Goal: Task Accomplishment & Management: Manage account settings

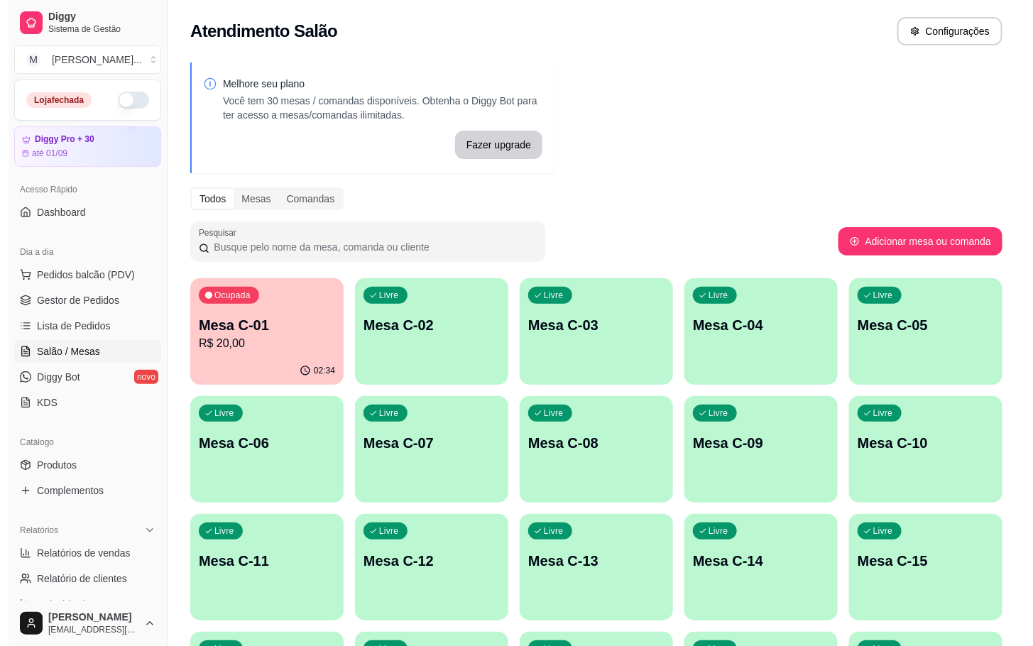
scroll to position [213, 0]
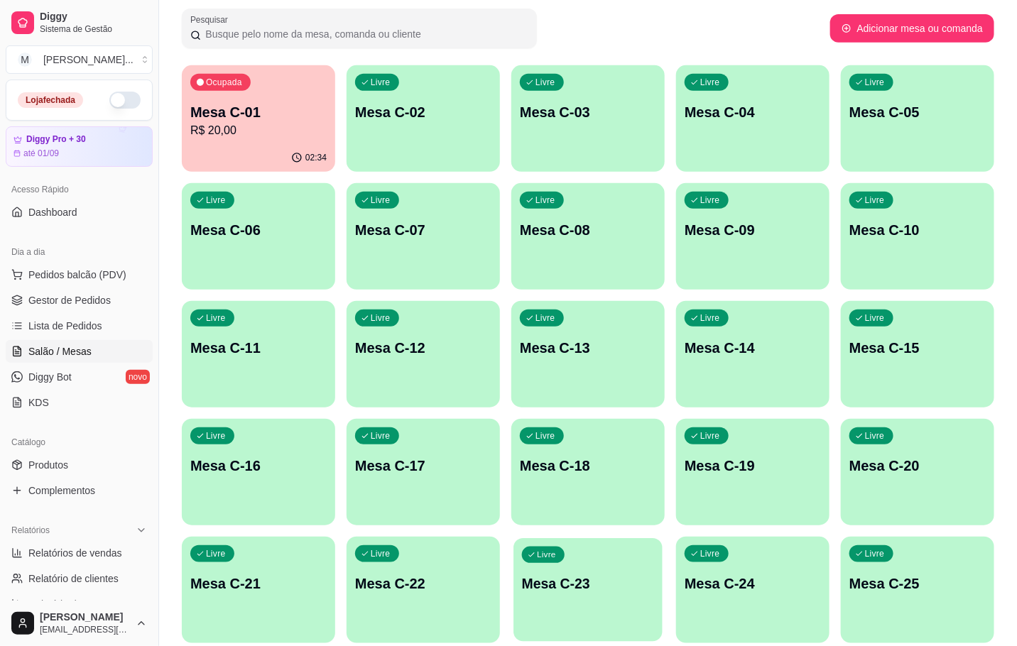
click at [623, 586] on p "Mesa C-23" at bounding box center [588, 583] width 132 height 19
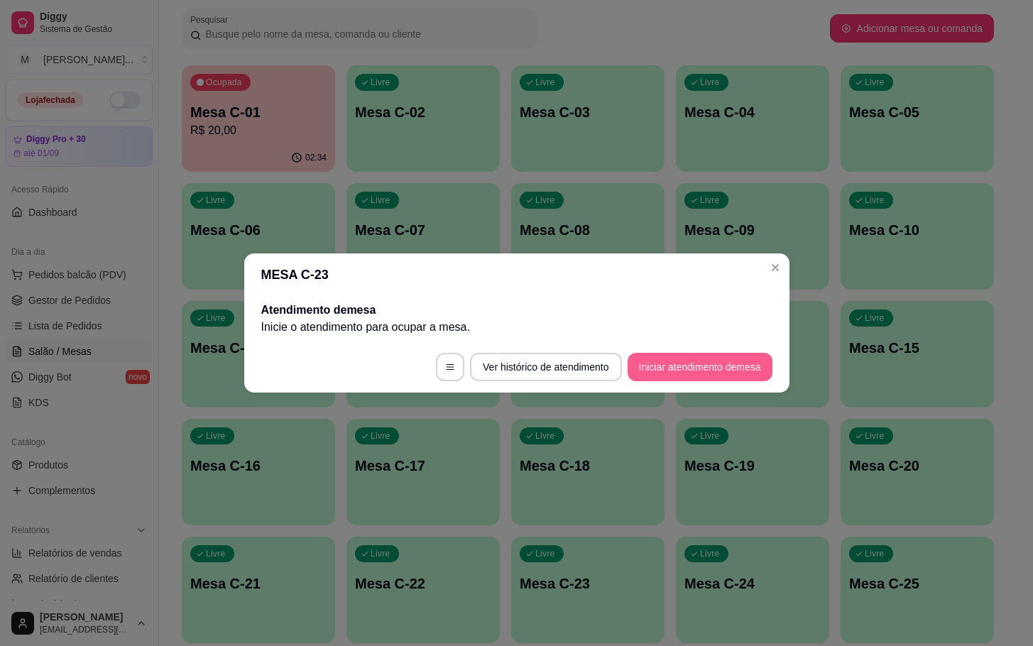
click at [701, 367] on button "Iniciar atendimento de mesa" at bounding box center [700, 367] width 145 height 28
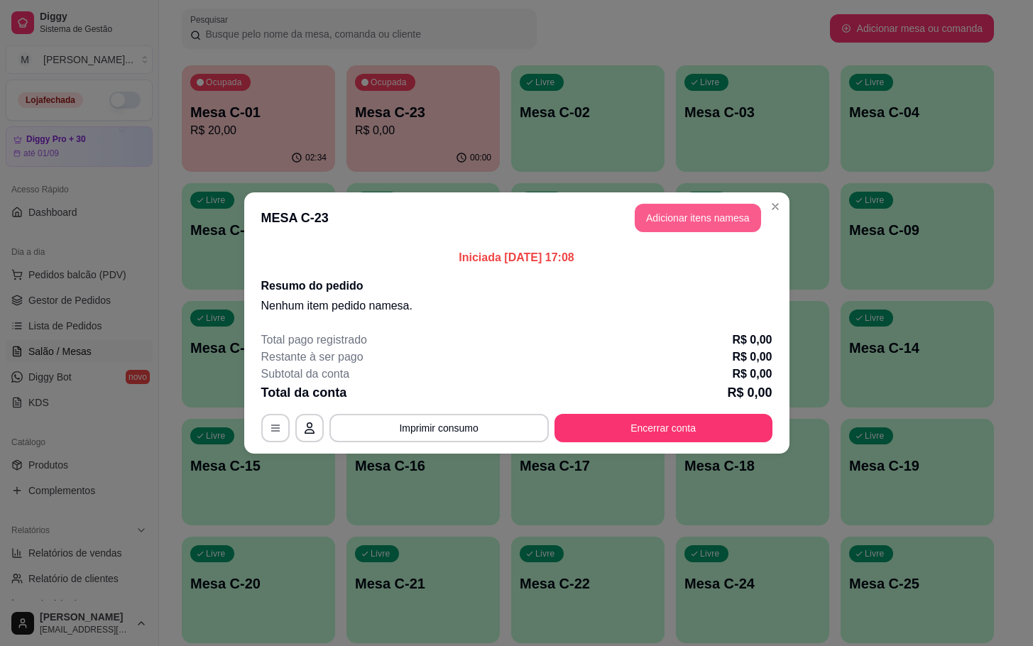
click at [720, 222] on button "Adicionar itens na mesa" at bounding box center [698, 218] width 126 height 28
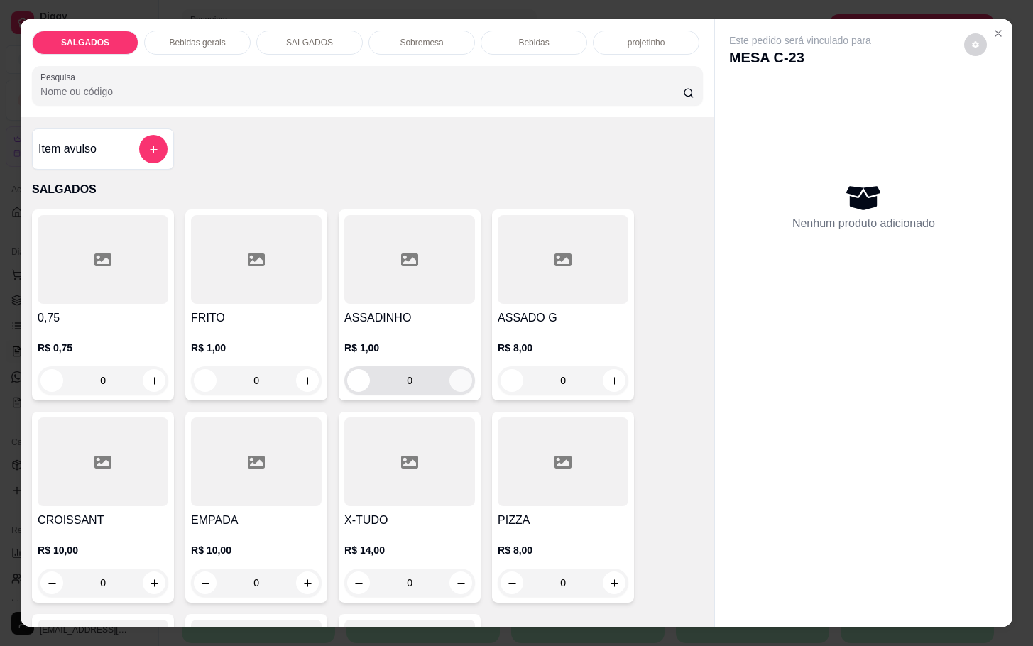
click at [449, 378] on button "increase-product-quantity" at bounding box center [460, 380] width 23 height 23
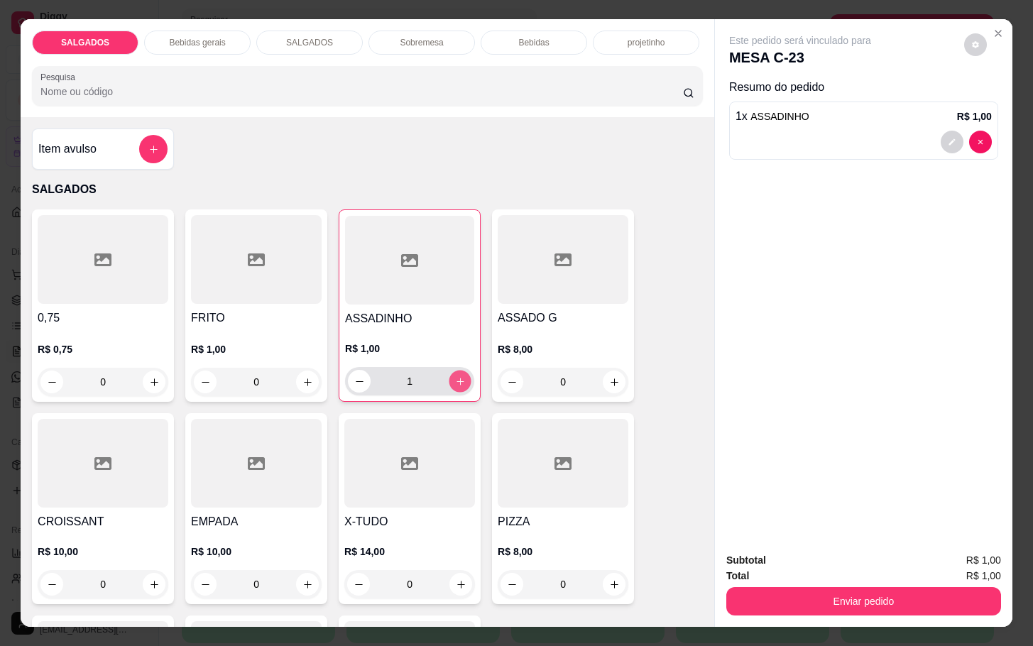
click at [455, 378] on icon "increase-product-quantity" at bounding box center [460, 381] width 11 height 11
click at [455, 379] on icon "increase-product-quantity" at bounding box center [460, 381] width 11 height 11
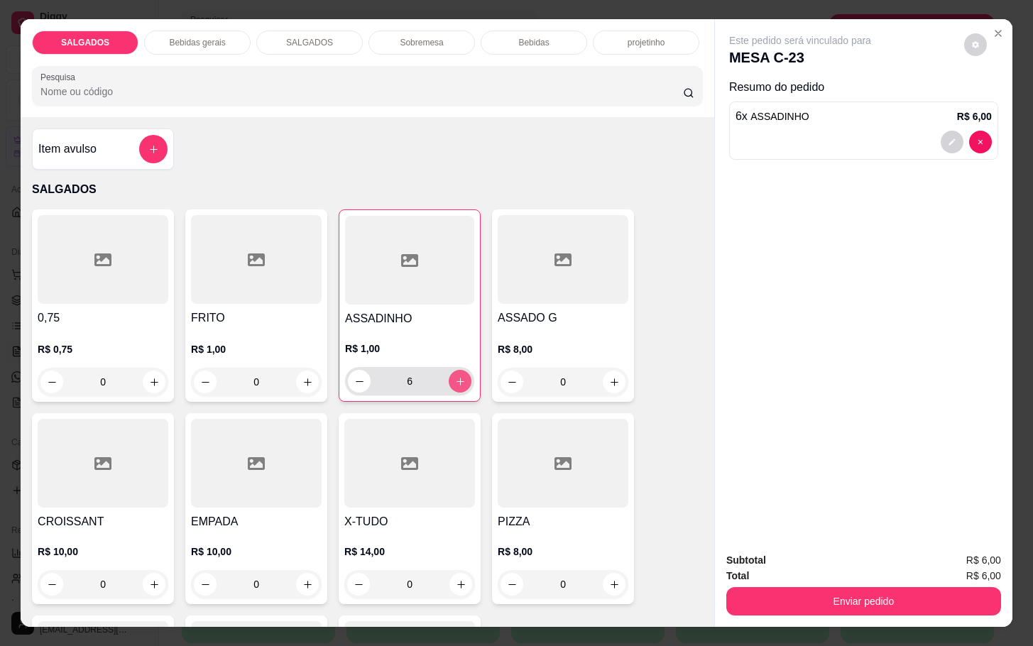
click at [455, 379] on icon "increase-product-quantity" at bounding box center [460, 381] width 11 height 11
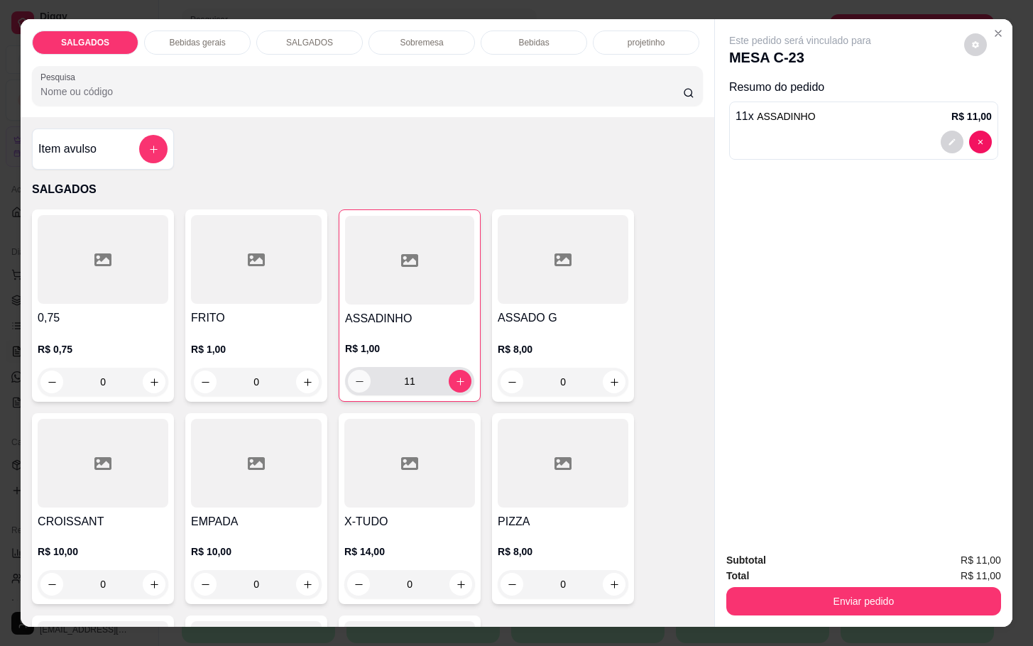
click at [354, 378] on icon "decrease-product-quantity" at bounding box center [359, 381] width 11 height 11
type input "10"
click at [528, 31] on div "Bebidas" at bounding box center [534, 43] width 106 height 24
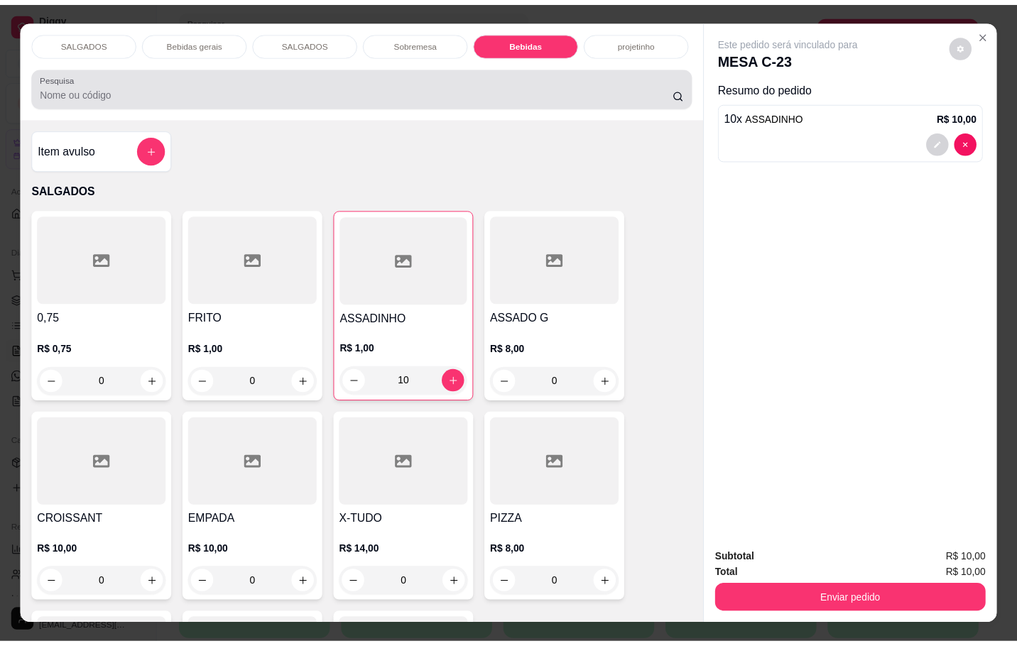
scroll to position [34, 0]
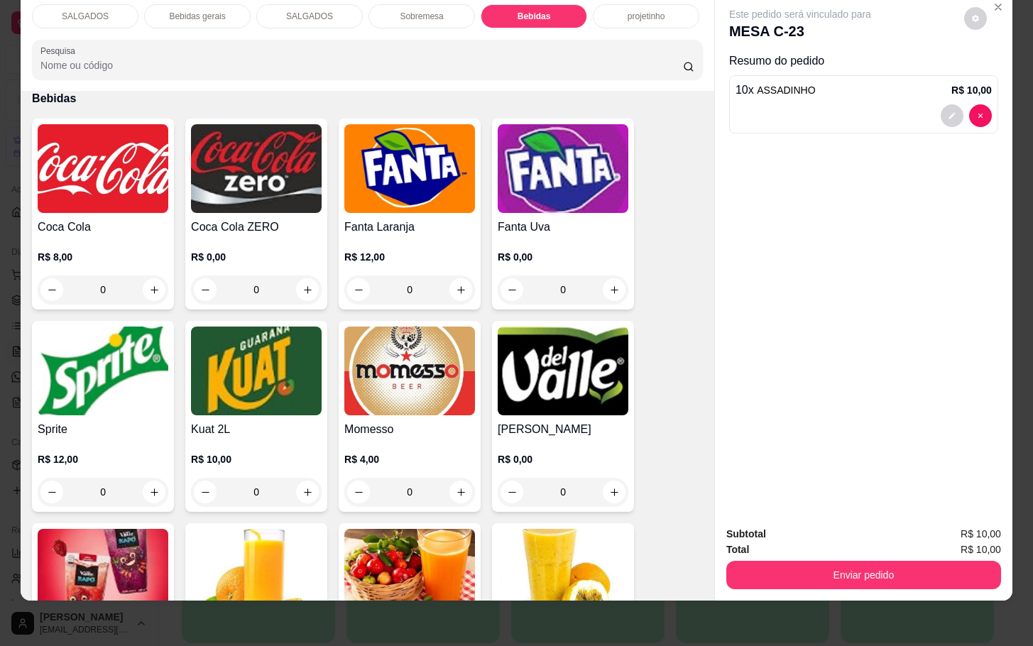
click at [400, 380] on img at bounding box center [409, 371] width 131 height 89
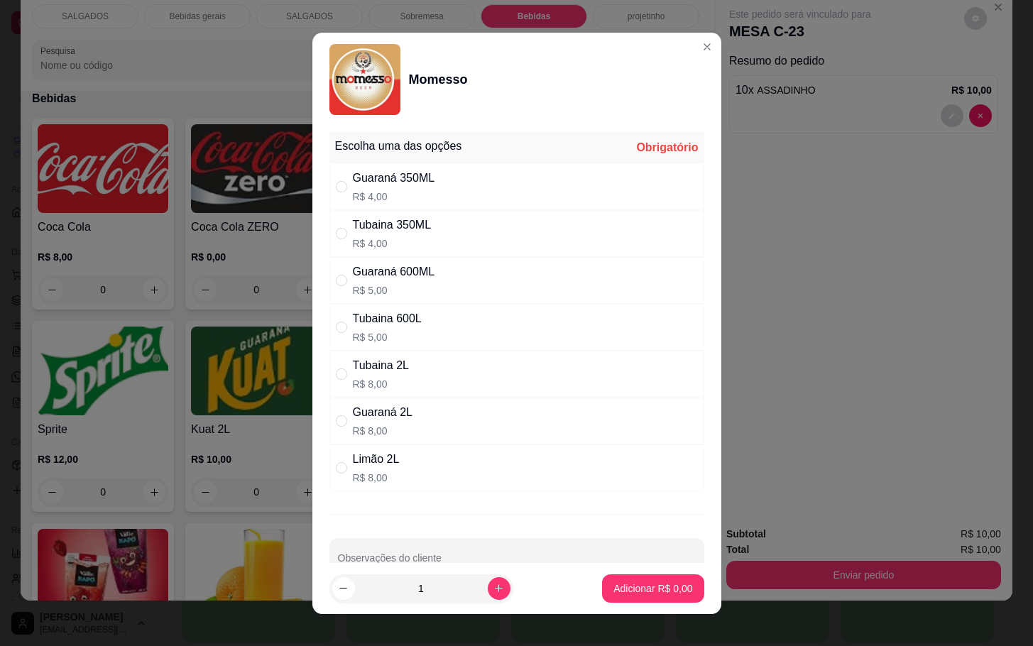
click at [392, 417] on div "Guaraná 2L" at bounding box center [383, 412] width 60 height 17
radio input "true"
click at [602, 597] on button "Adicionar R$ 8,00" at bounding box center [653, 588] width 102 height 28
type input "1"
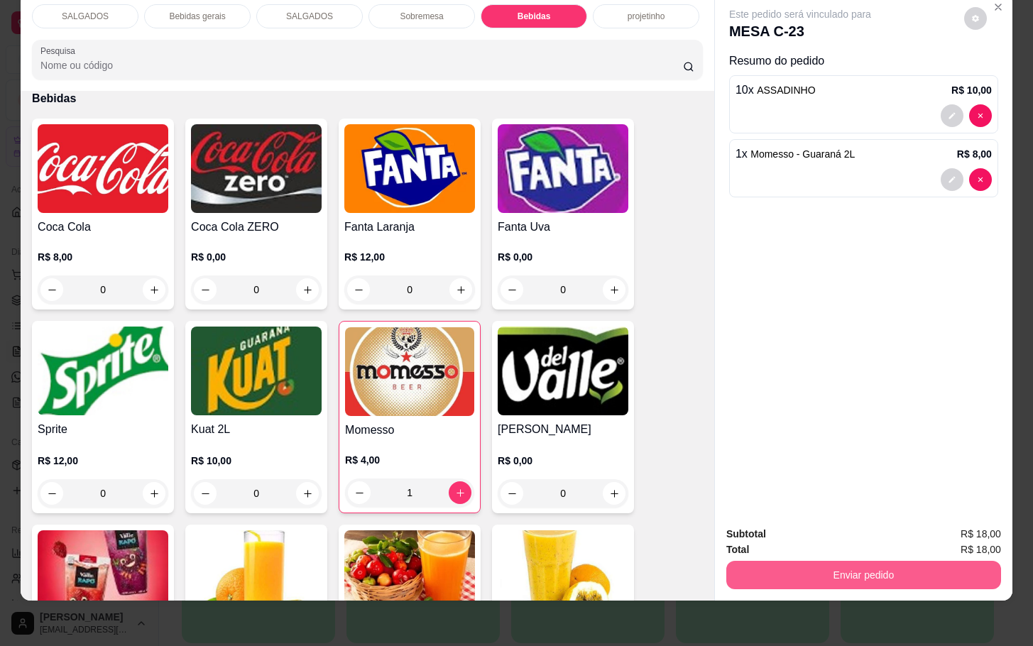
click at [779, 561] on button "Enviar pedido" at bounding box center [863, 575] width 275 height 28
click at [769, 531] on button "Não registrar e enviar pedido" at bounding box center [814, 524] width 148 height 27
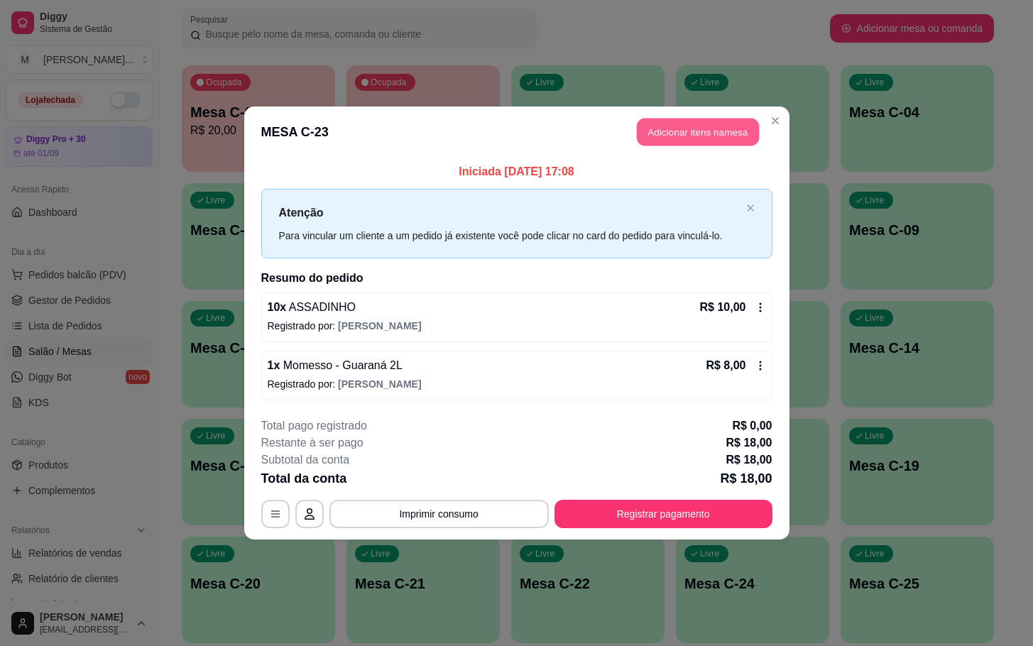
click at [713, 141] on button "Adicionar itens na mesa" at bounding box center [698, 133] width 122 height 28
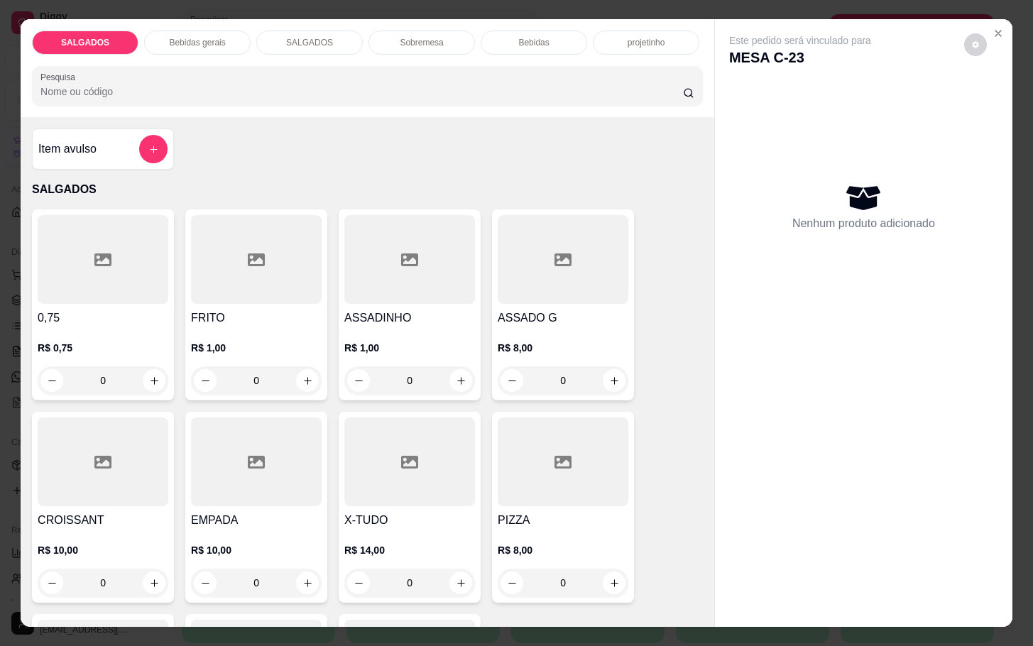
click at [280, 390] on div "FRITO R$ 1,00 0" at bounding box center [256, 304] width 142 height 191
drag, startPoint x: 275, startPoint y: 369, endPoint x: 107, endPoint y: 243, distance: 210.0
click at [194, 377] on div "0" at bounding box center [256, 380] width 125 height 28
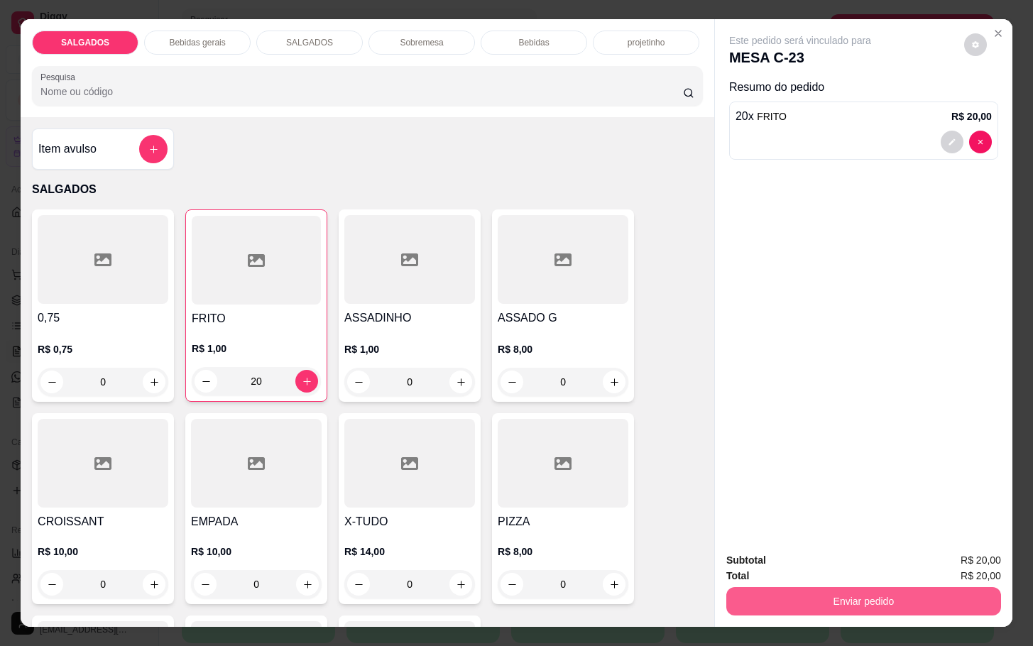
type input "20"
click at [892, 596] on button "Enviar pedido" at bounding box center [863, 601] width 275 height 28
click at [799, 549] on button "Não registrar e enviar pedido" at bounding box center [814, 558] width 148 height 27
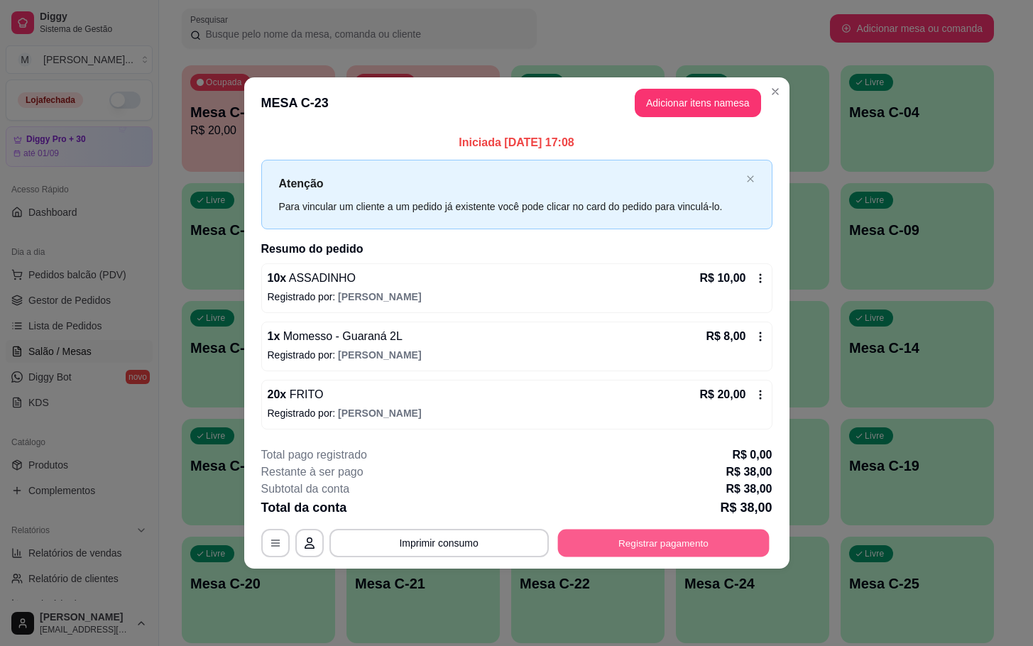
click at [660, 546] on button "Registrar pagamento" at bounding box center [663, 543] width 212 height 28
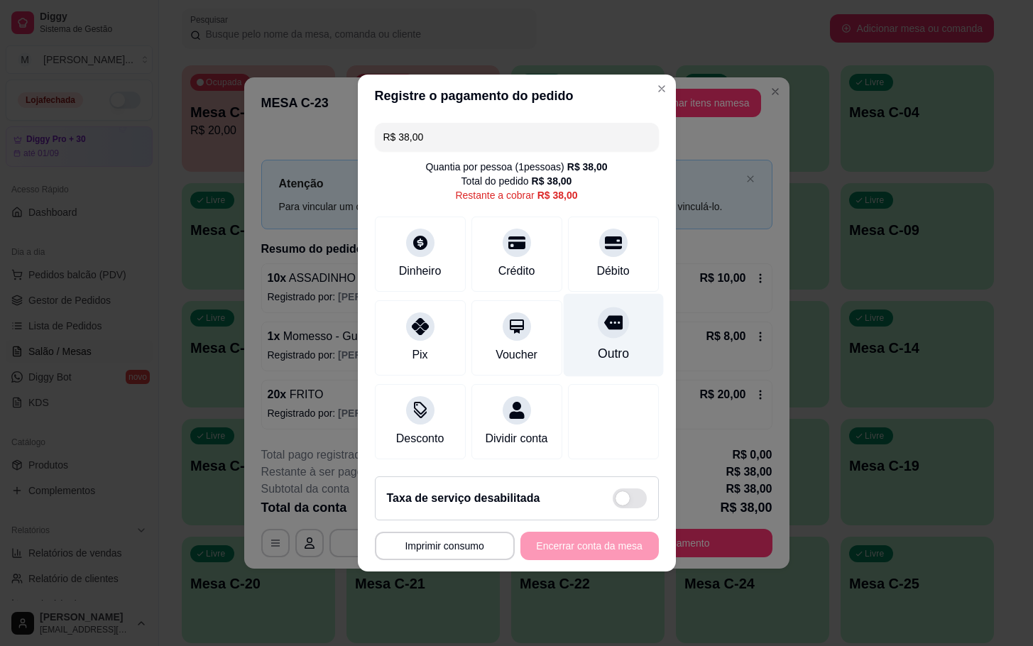
click at [631, 344] on div "Outro" at bounding box center [613, 335] width 100 height 83
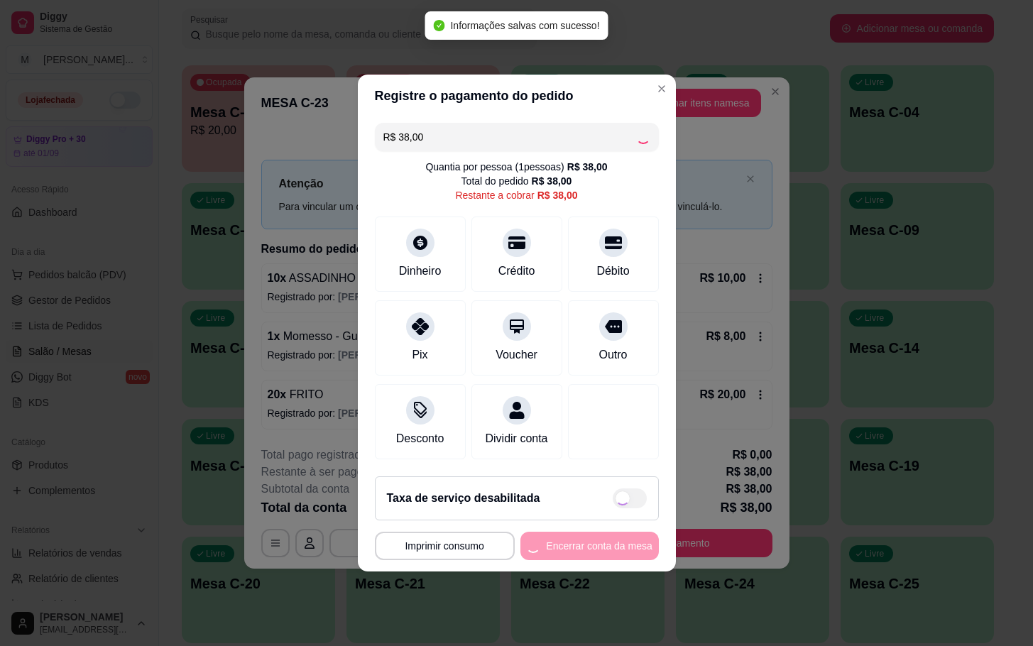
type input "R$ 0,00"
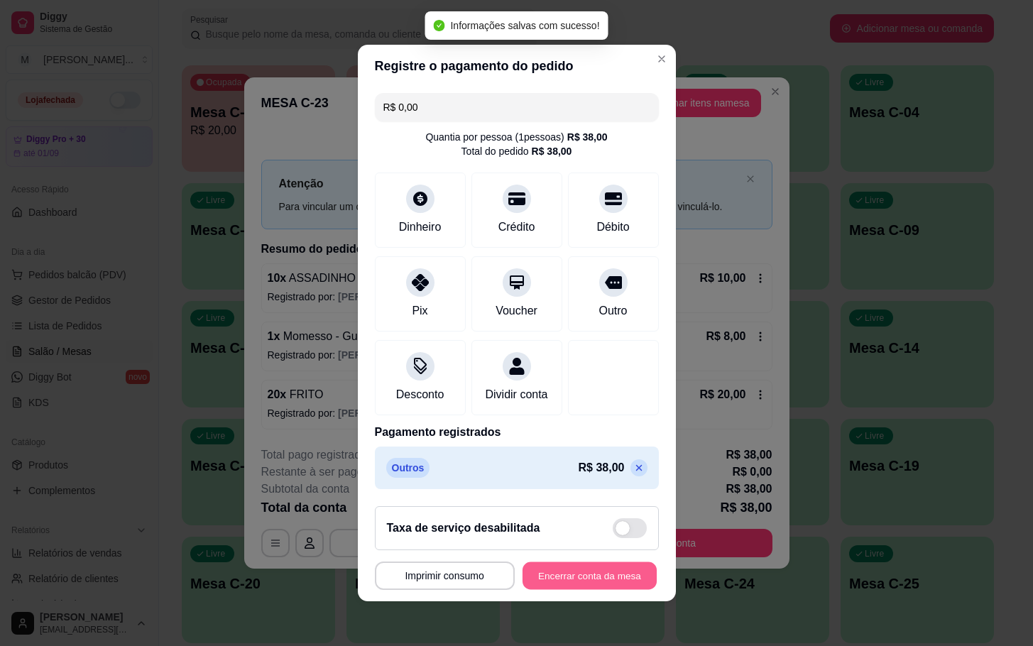
click at [561, 586] on button "Encerrar conta da mesa" at bounding box center [589, 576] width 134 height 28
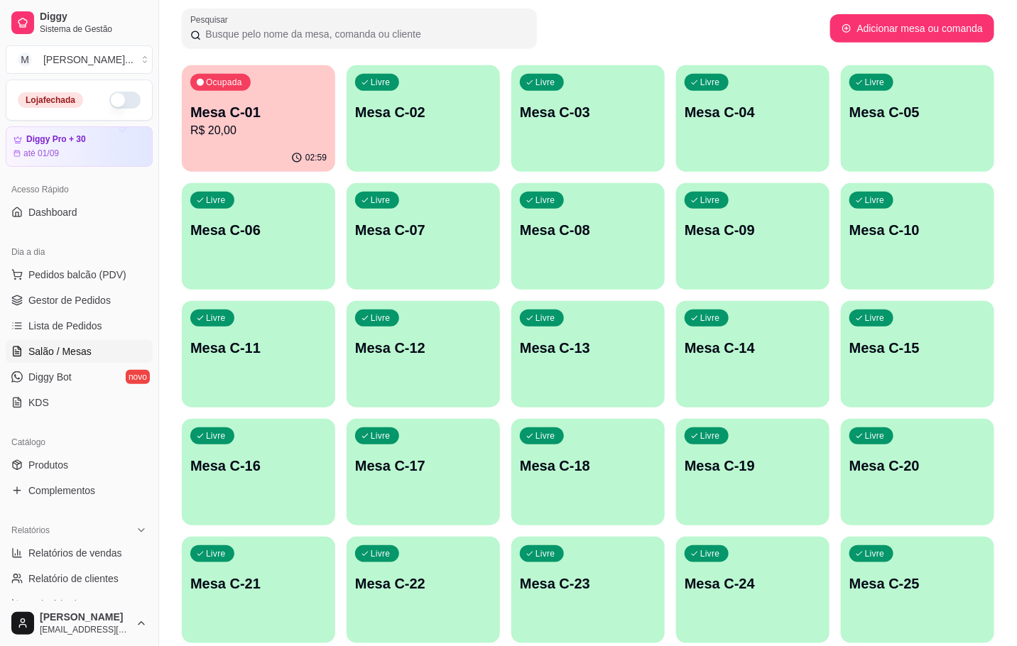
click at [926, 332] on div "Livre Mesa C-15" at bounding box center [916, 345] width 153 height 89
click at [292, 158] on icon "button" at bounding box center [295, 156] width 11 height 11
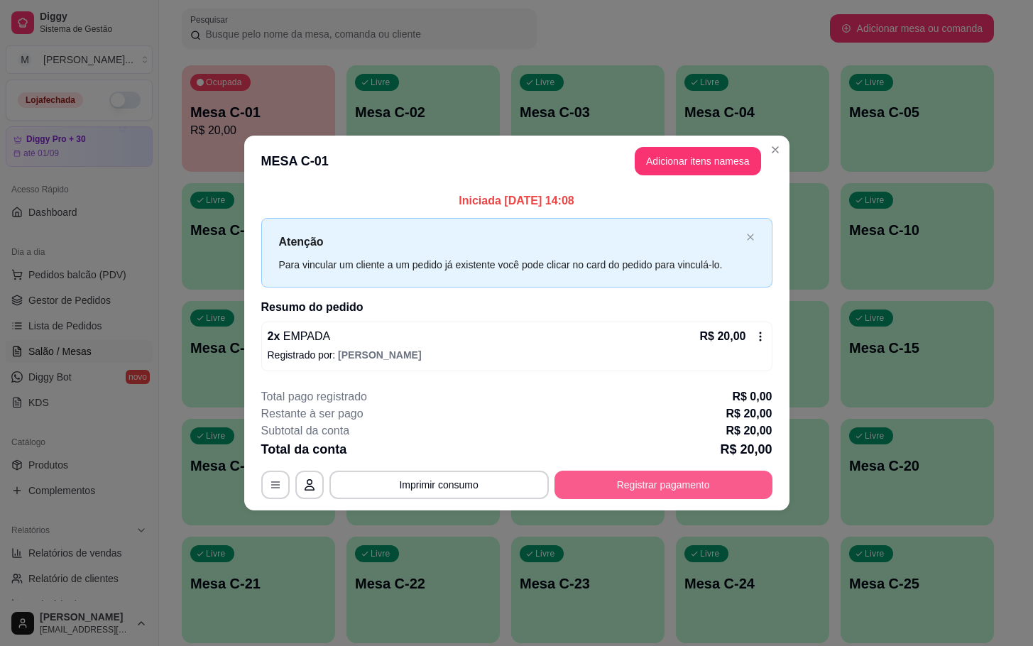
click at [660, 479] on button "Registrar pagamento" at bounding box center [663, 485] width 218 height 28
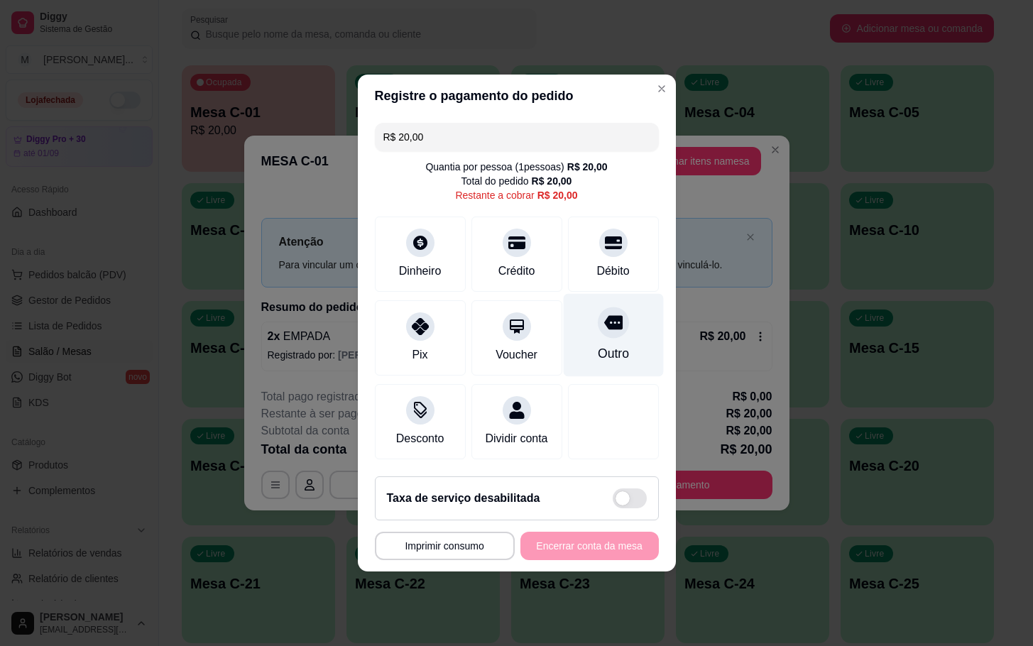
click at [614, 347] on div "Outro" at bounding box center [613, 335] width 100 height 83
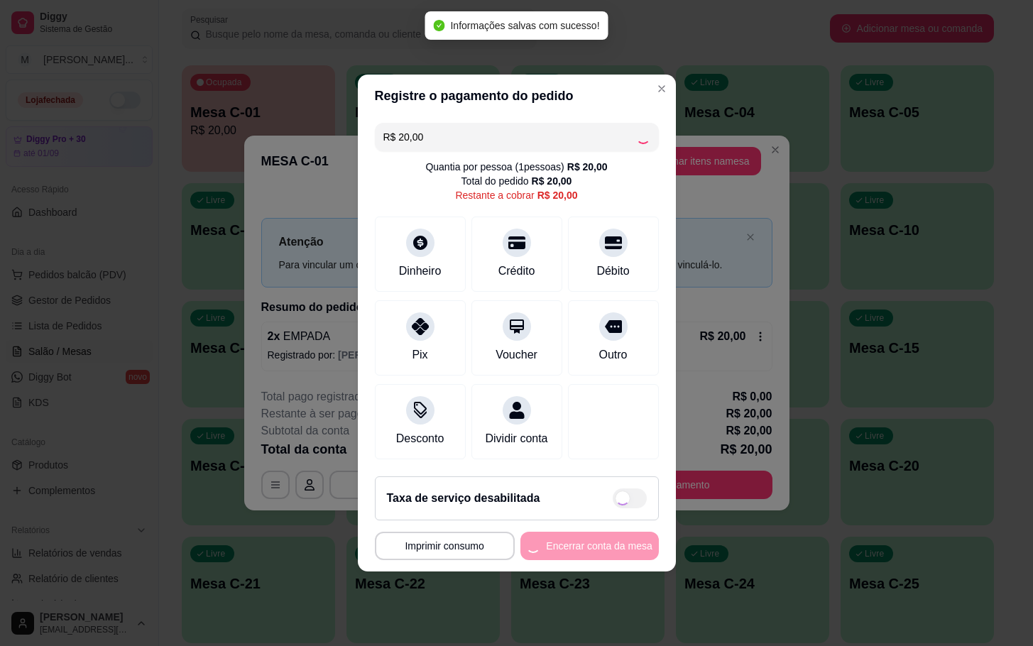
type input "R$ 0,00"
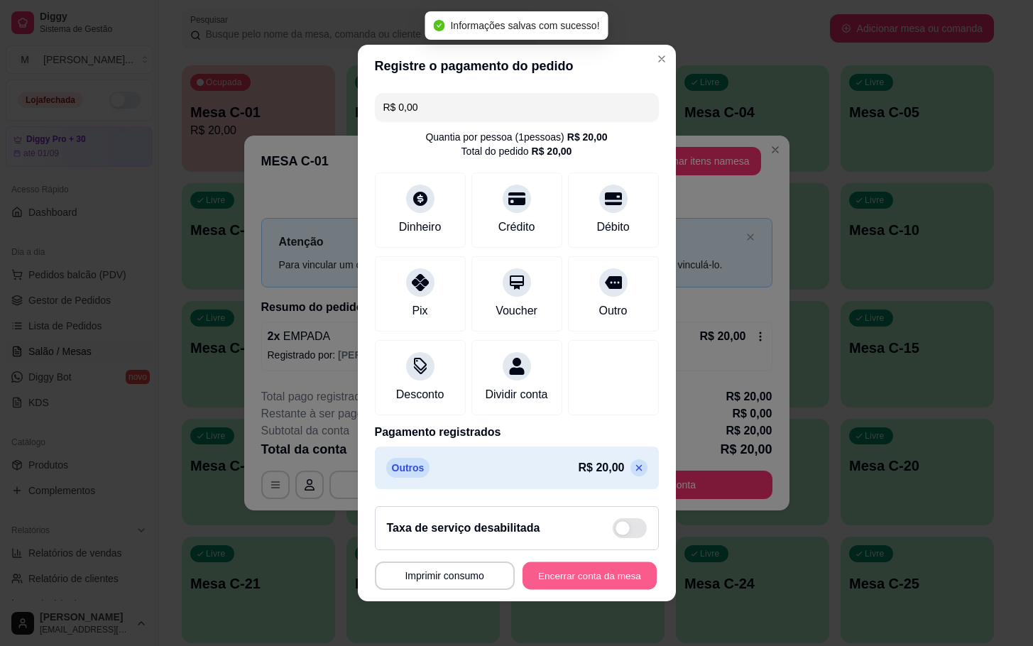
click at [607, 577] on button "Encerrar conta da mesa" at bounding box center [589, 576] width 134 height 28
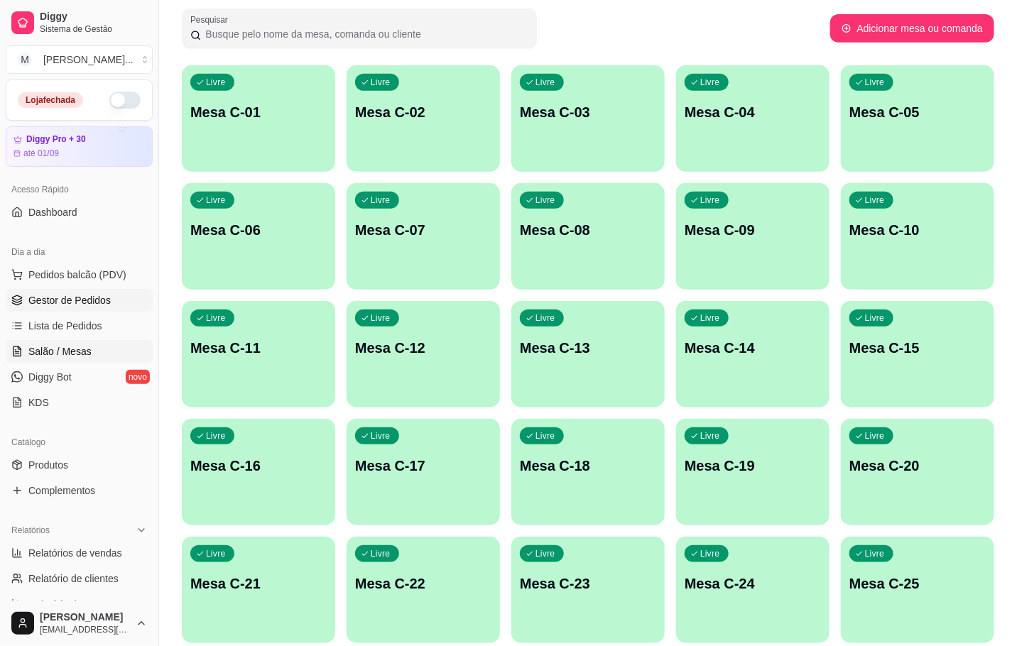
click at [60, 309] on link "Gestor de Pedidos" at bounding box center [79, 300] width 147 height 23
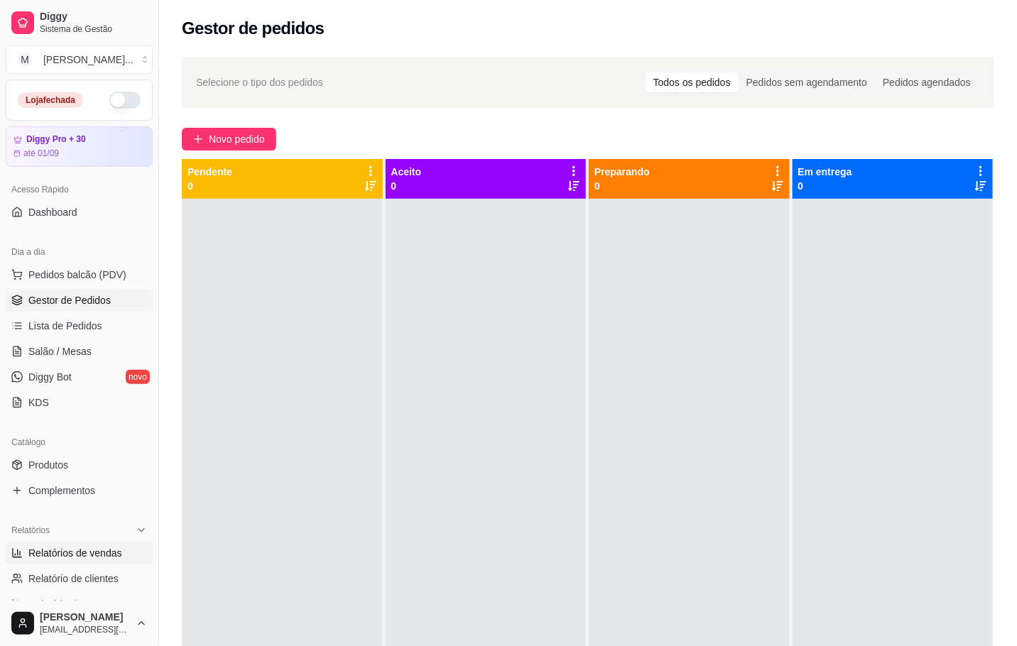
click at [86, 557] on span "Relatórios de vendas" at bounding box center [75, 553] width 94 height 14
select select "ALL"
select select "0"
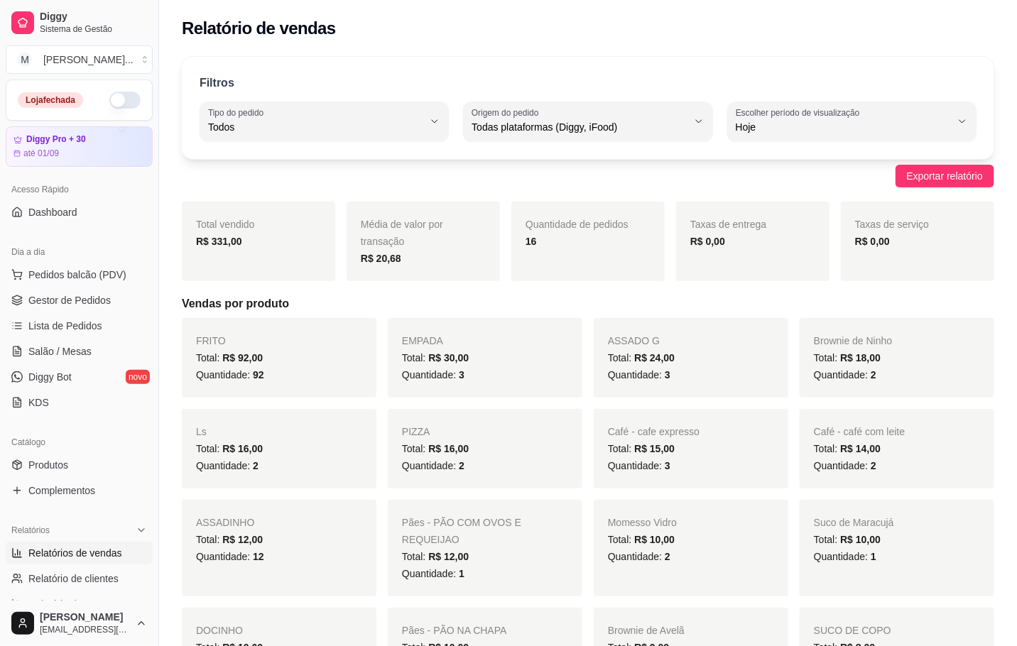
click at [305, 83] on div "Filtros" at bounding box center [587, 84] width 777 height 18
drag, startPoint x: 850, startPoint y: 37, endPoint x: 855, endPoint y: 19, distance: 18.4
click at [855, 36] on div "Relatório de vendas" at bounding box center [588, 28] width 812 height 23
